Goal: Information Seeking & Learning: Learn about a topic

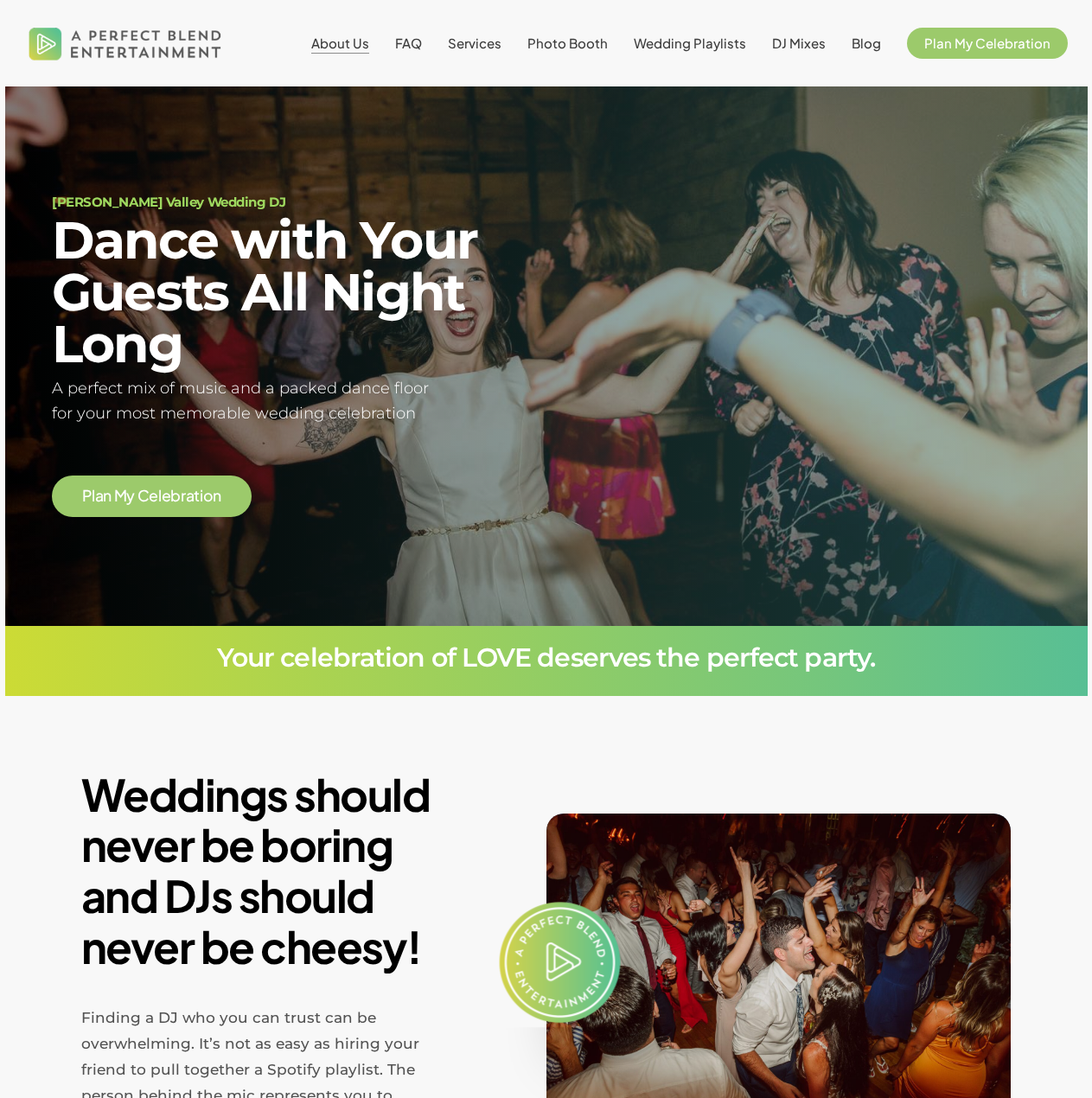
click at [357, 43] on span "About Us" at bounding box center [340, 43] width 58 height 16
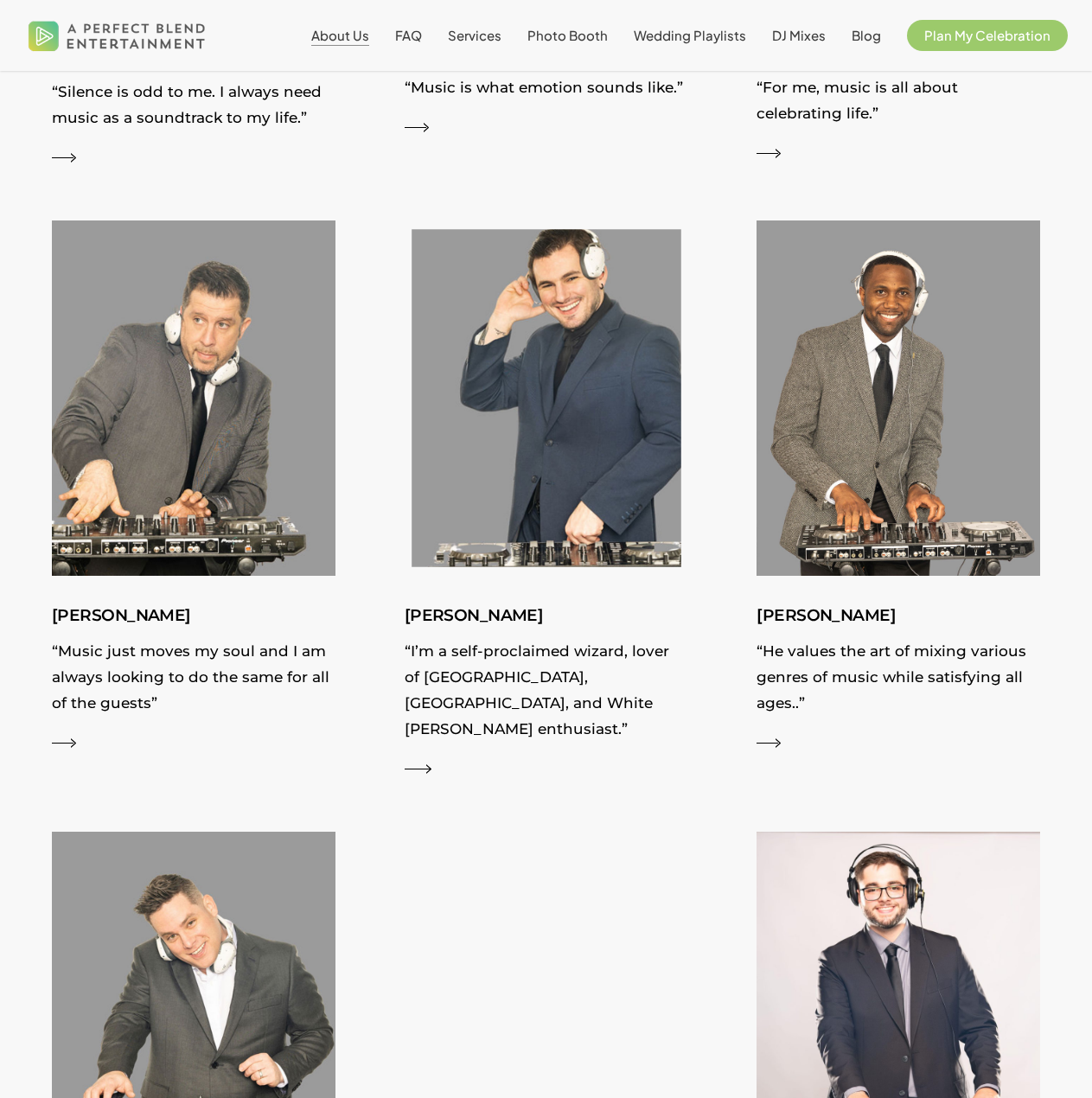
scroll to position [2421, 0]
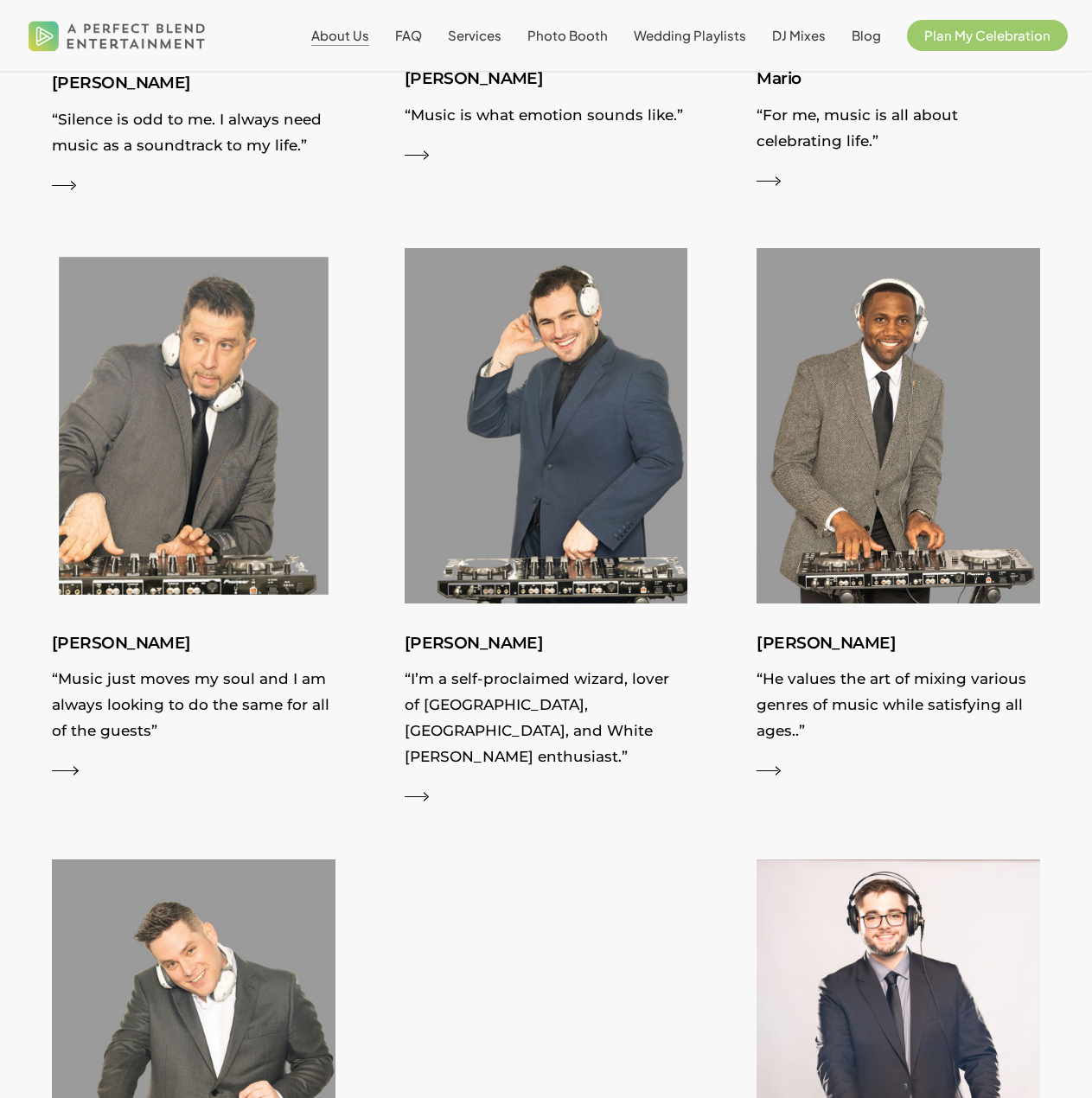
drag, startPoint x: 176, startPoint y: 464, endPoint x: 199, endPoint y: 463, distance: 23.0
click at [177, 464] on img at bounding box center [193, 426] width 310 height 388
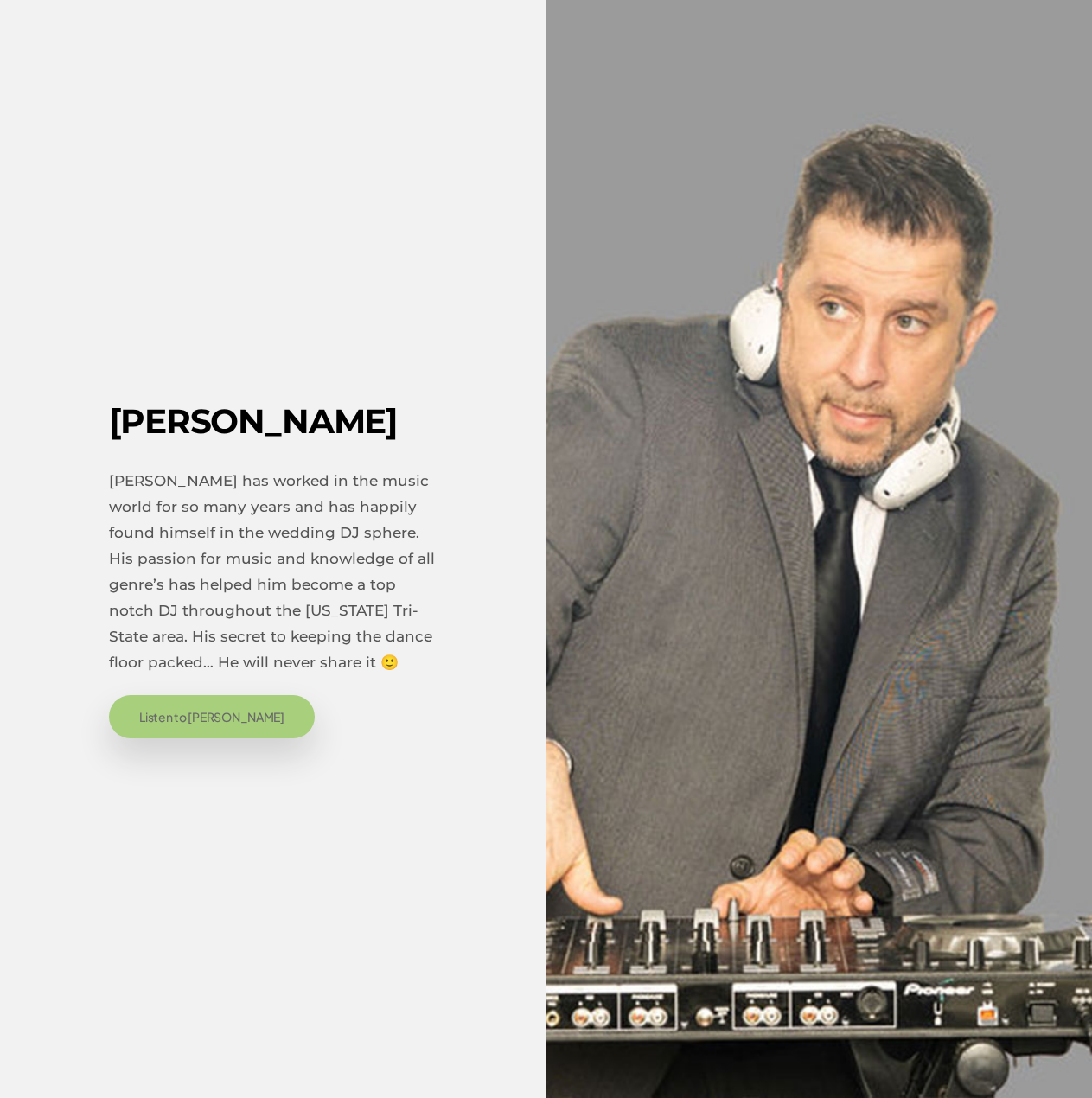
click at [183, 725] on span "Listen to [PERSON_NAME]" at bounding box center [212, 716] width 145 height 17
